Goal: Information Seeking & Learning: Learn about a topic

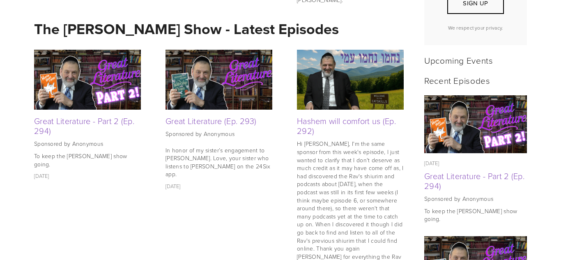
scroll to position [326, 0]
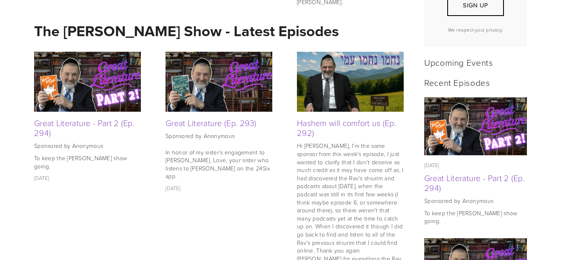
click at [102, 81] on img at bounding box center [87, 82] width 107 height 60
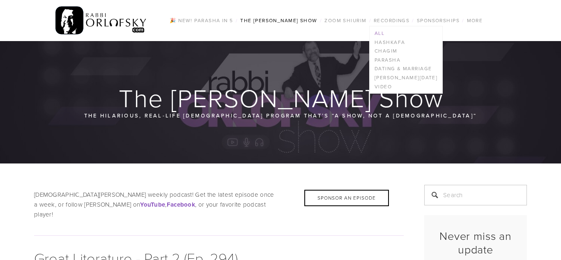
click at [382, 33] on link "All" at bounding box center [406, 33] width 73 height 9
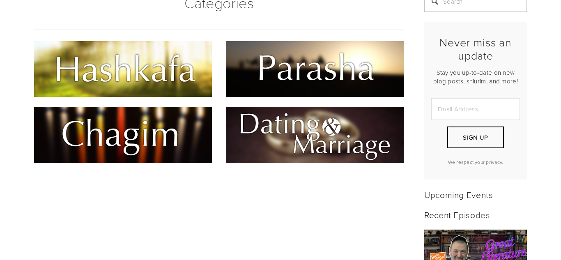
scroll to position [185, 0]
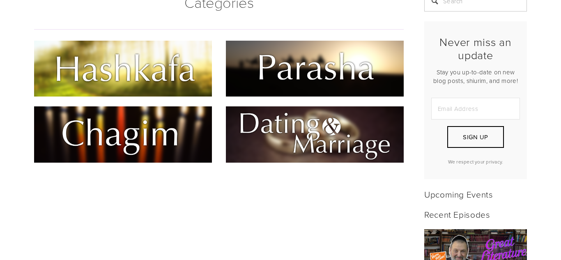
click at [312, 128] on img at bounding box center [315, 134] width 178 height 56
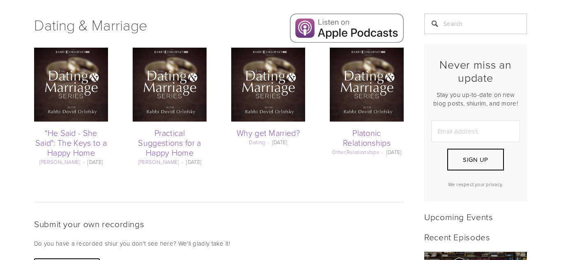
scroll to position [161, 0]
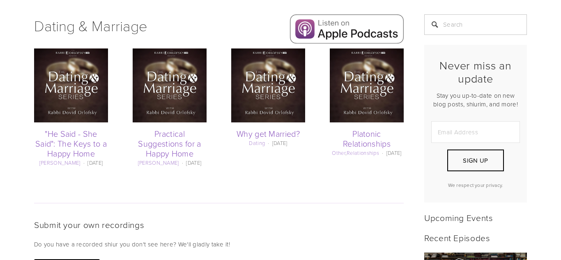
click at [166, 103] on img at bounding box center [170, 85] width 74 height 74
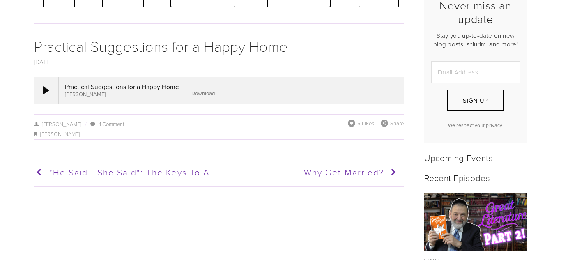
scroll to position [232, 0]
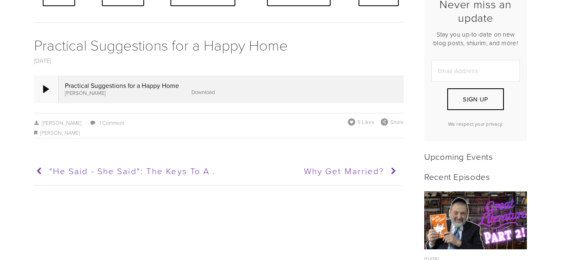
click at [47, 93] on div at bounding box center [46, 89] width 6 height 8
